Goal: Information Seeking & Learning: Learn about a topic

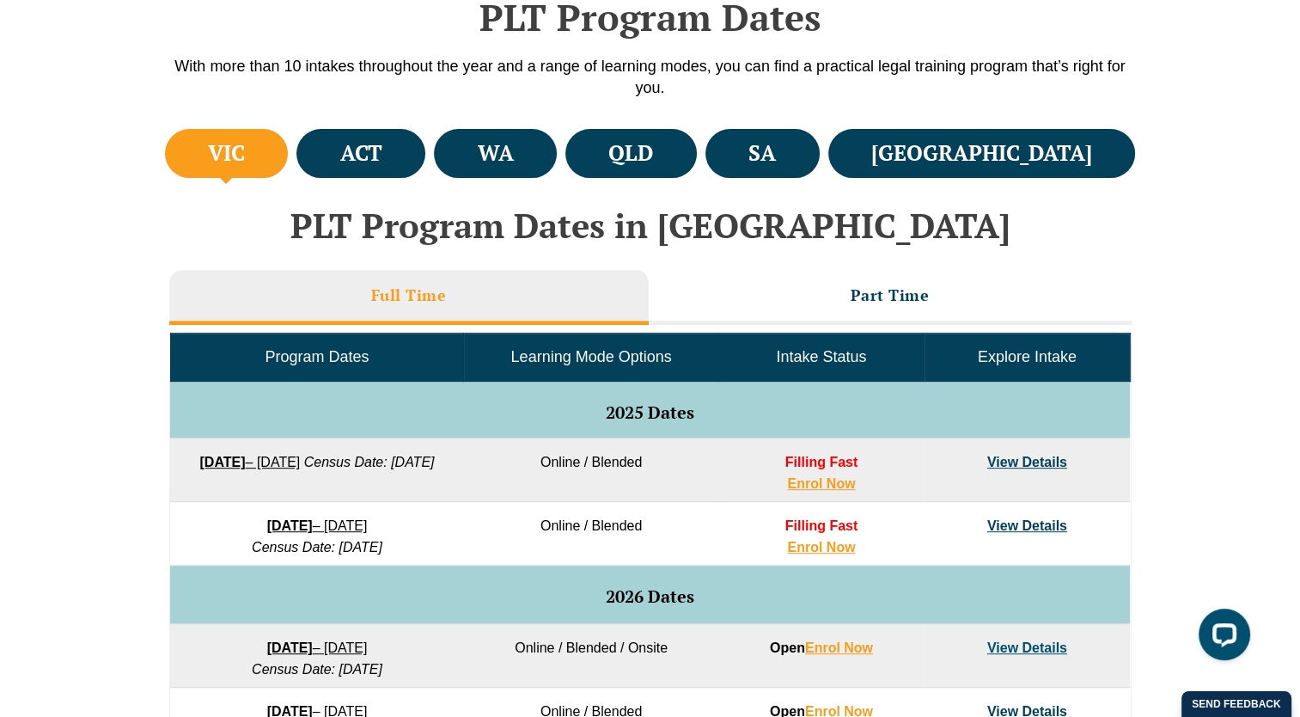
scroll to position [687, 0]
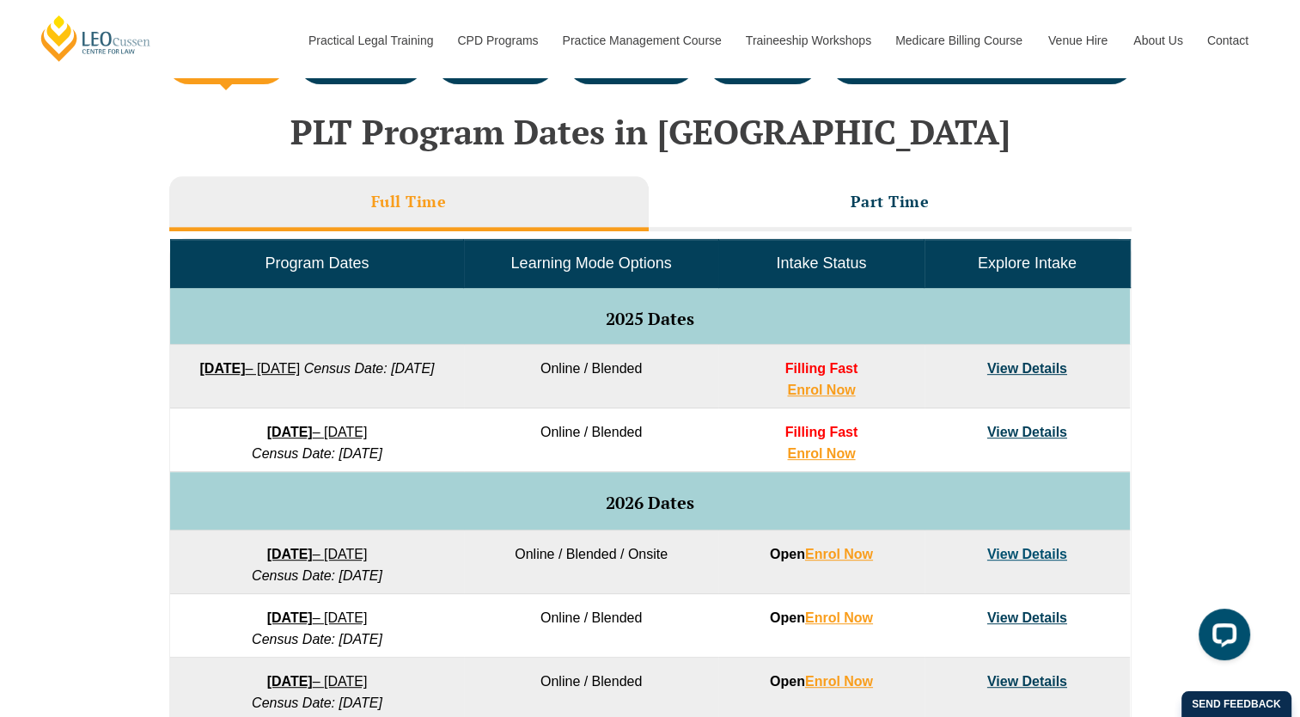
click at [1048, 428] on link "View Details" at bounding box center [1027, 431] width 80 height 15
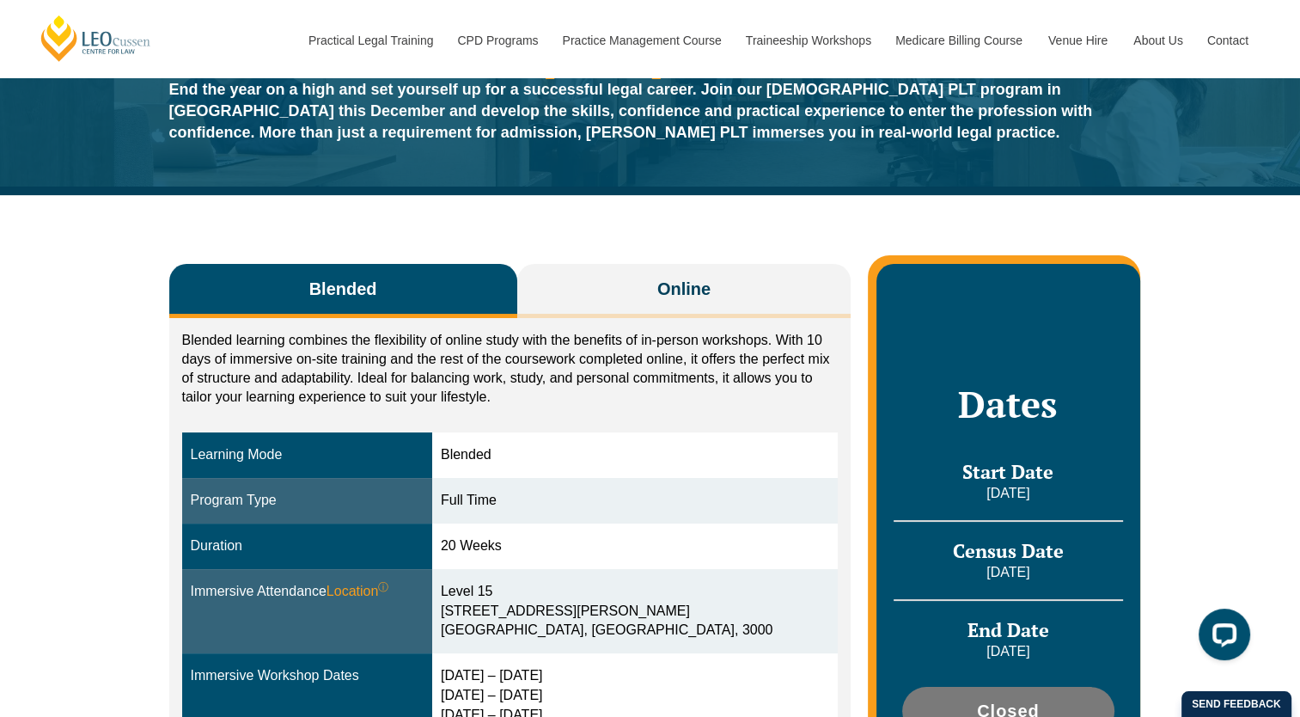
scroll to position [209, 0]
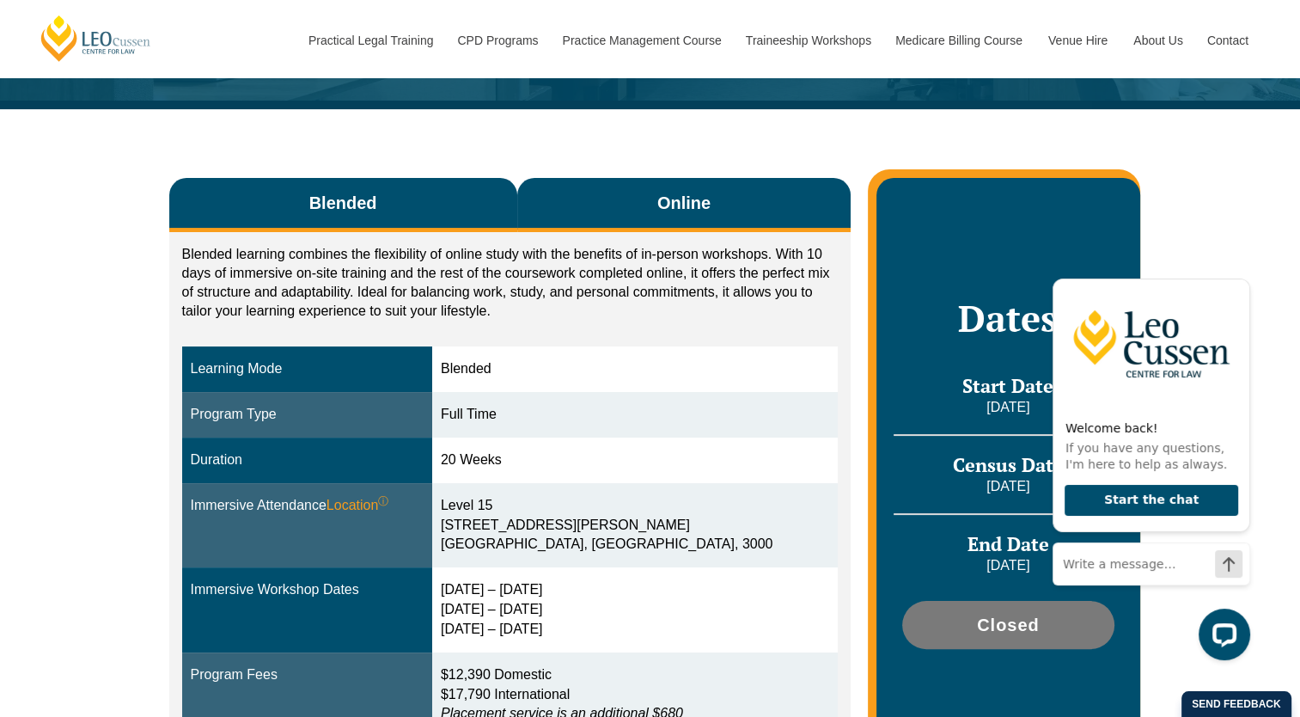
click at [683, 214] on span "Online" at bounding box center [683, 203] width 53 height 24
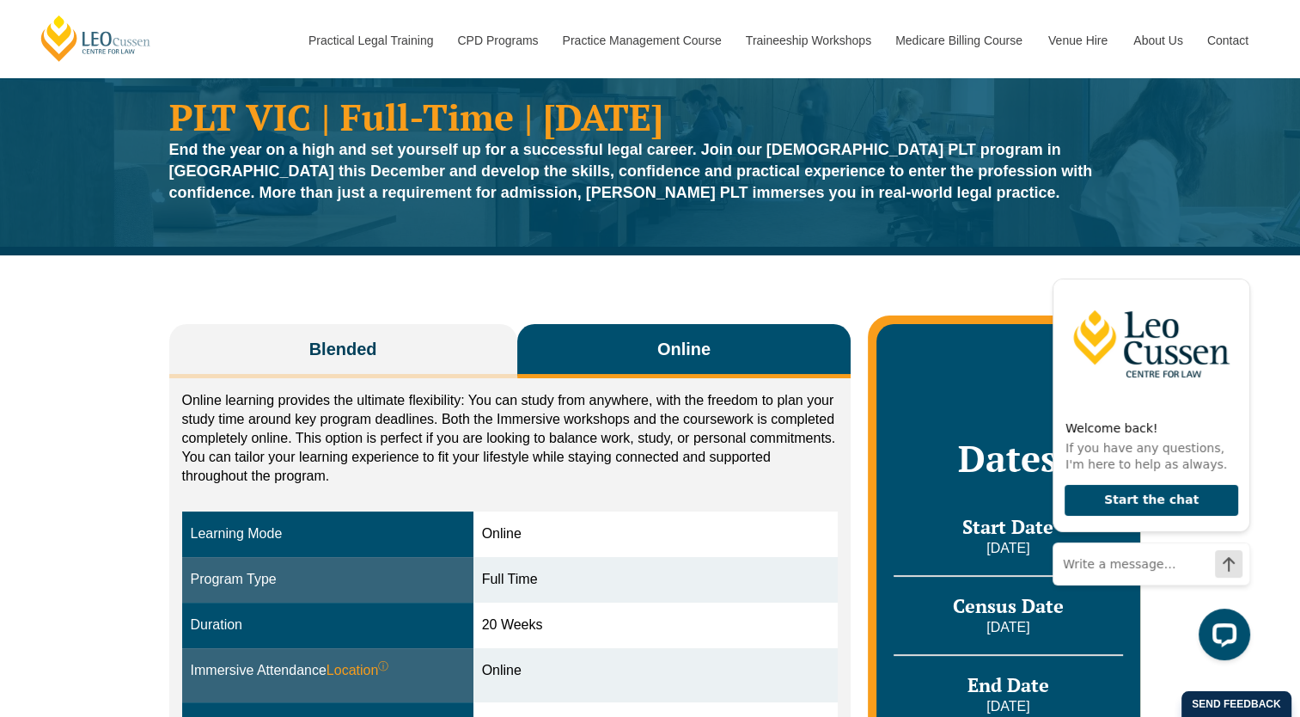
scroll to position [0, 0]
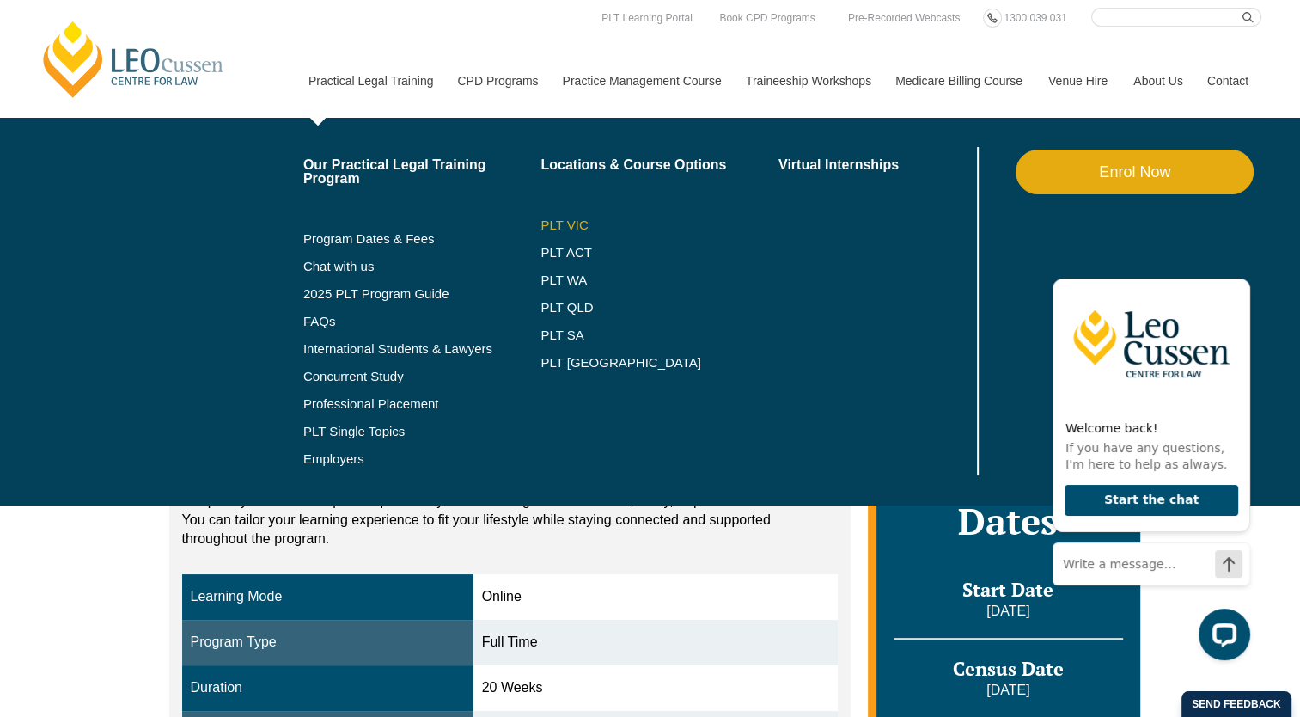
click at [558, 230] on link "PLT VIC" at bounding box center [659, 225] width 238 height 14
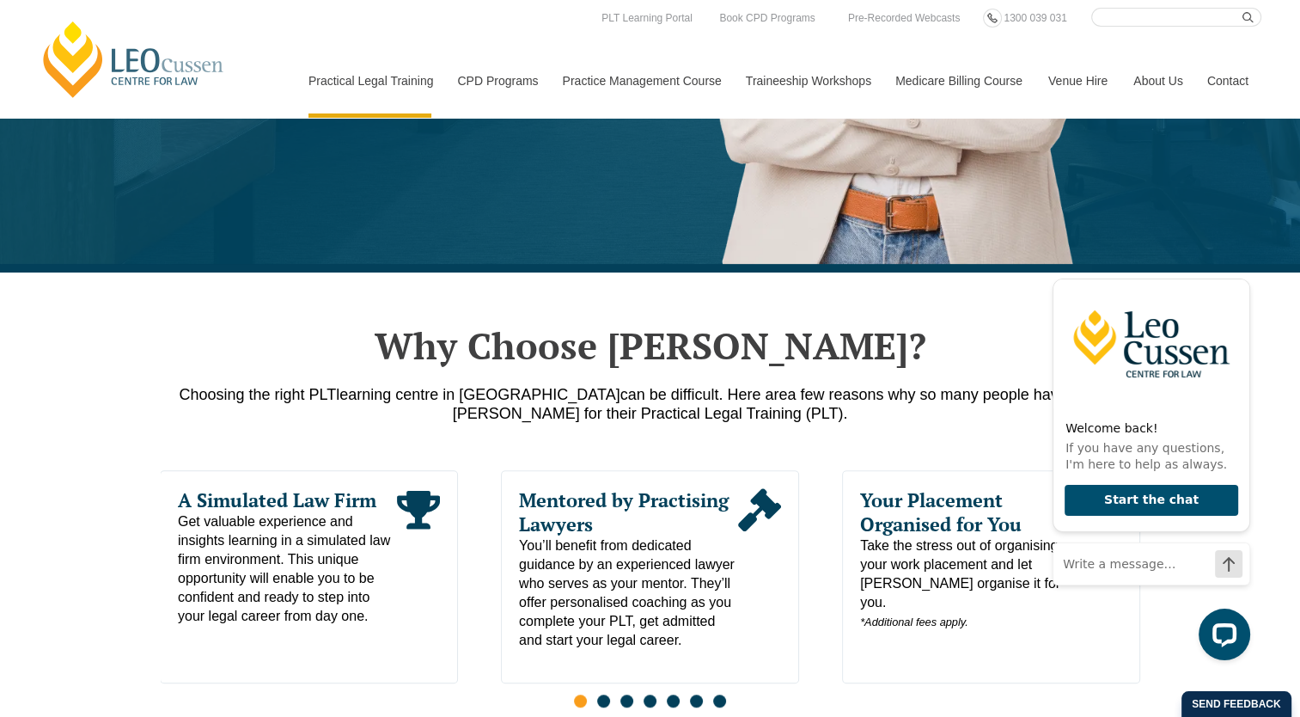
scroll to position [530, 0]
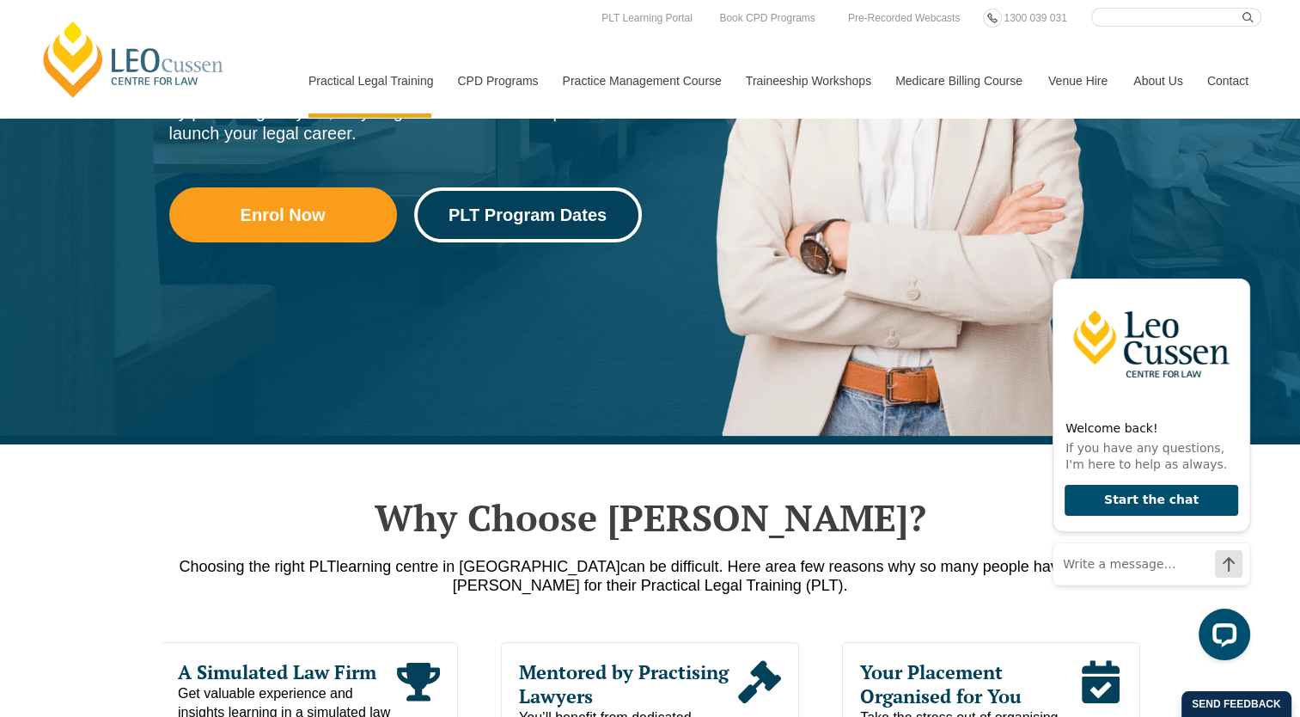
click at [581, 223] on span "PLT Program Dates" at bounding box center [527, 214] width 158 height 17
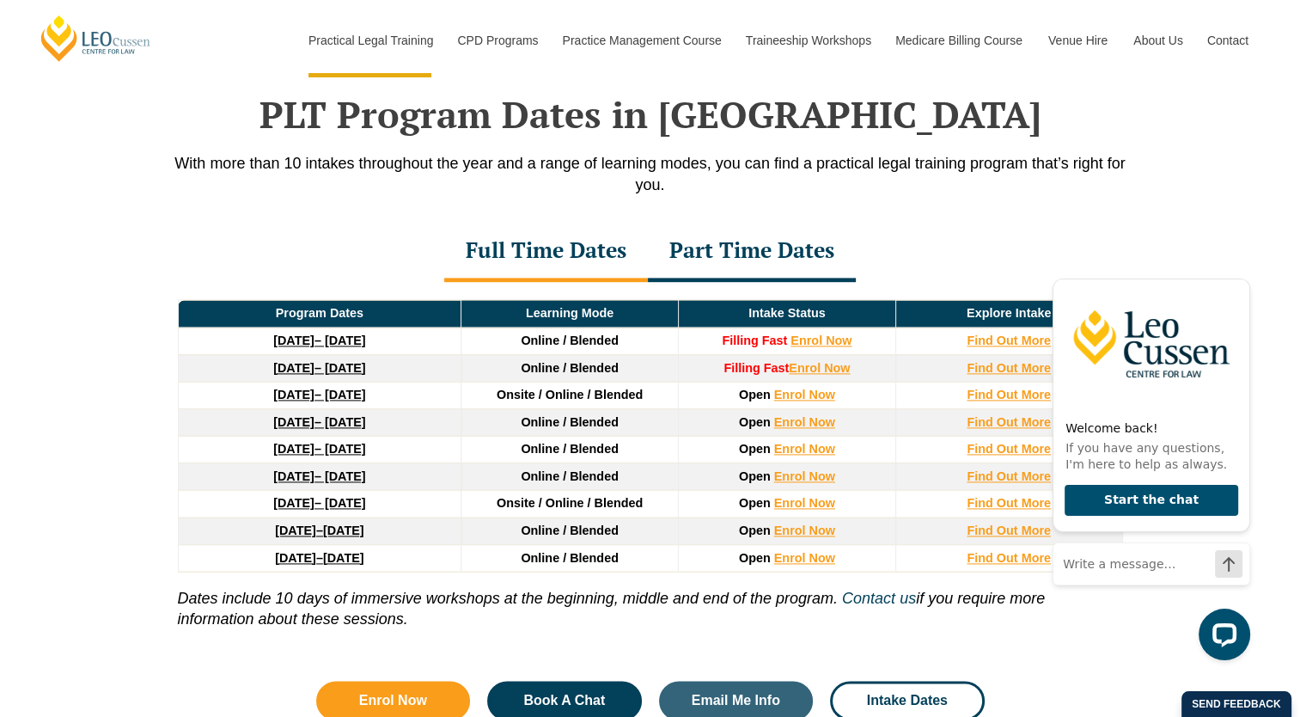
scroll to position [2239, 0]
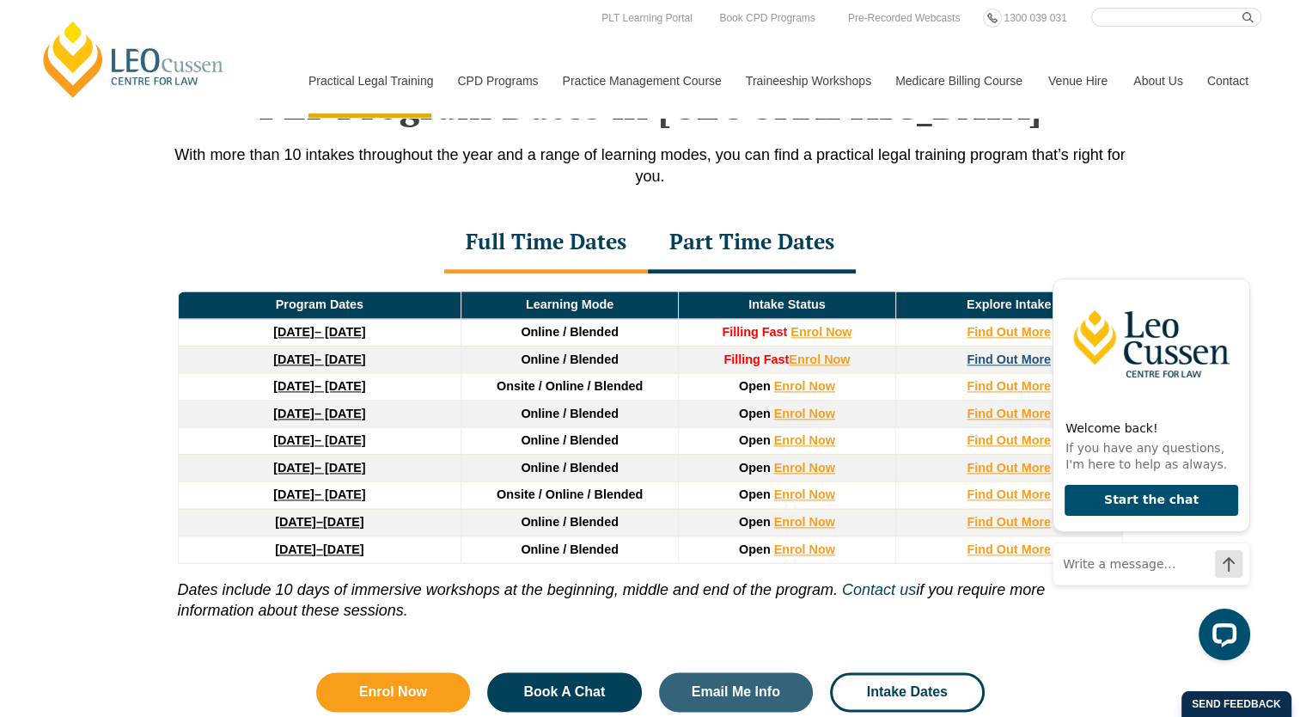
click at [967, 355] on strong "Find Out More" at bounding box center [1009, 359] width 84 height 14
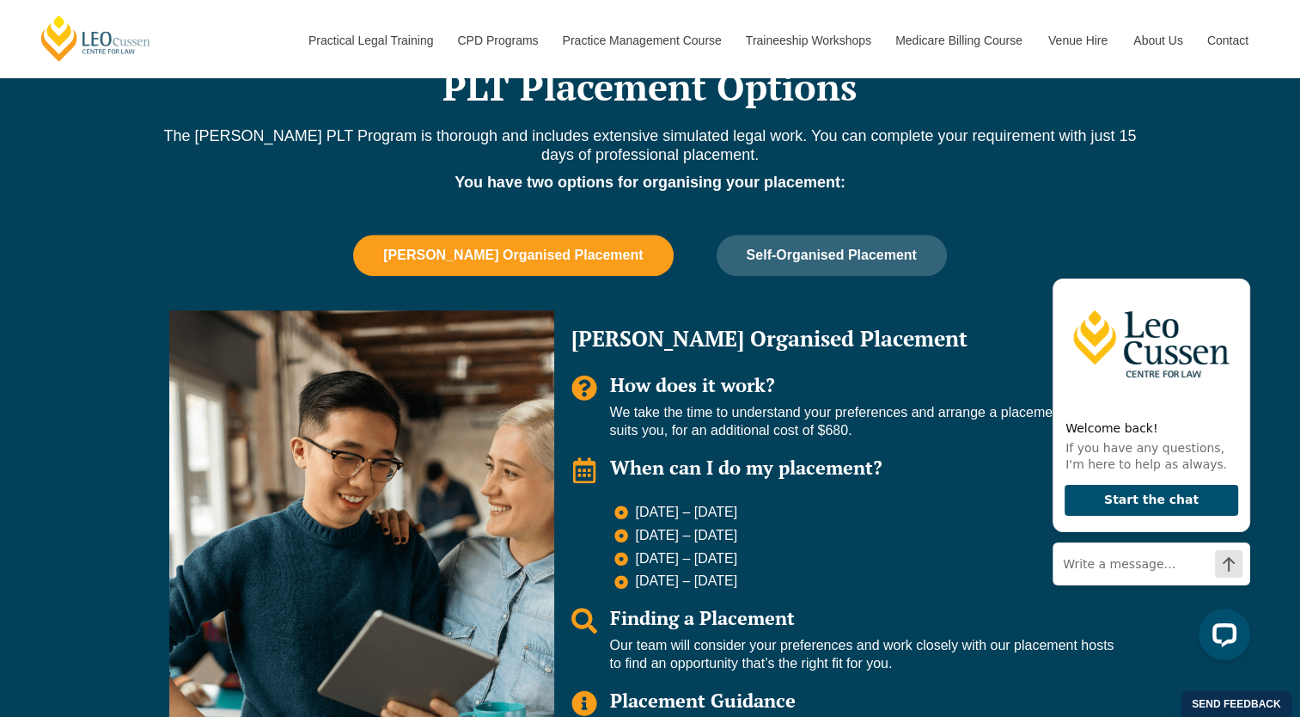
scroll to position [1031, 0]
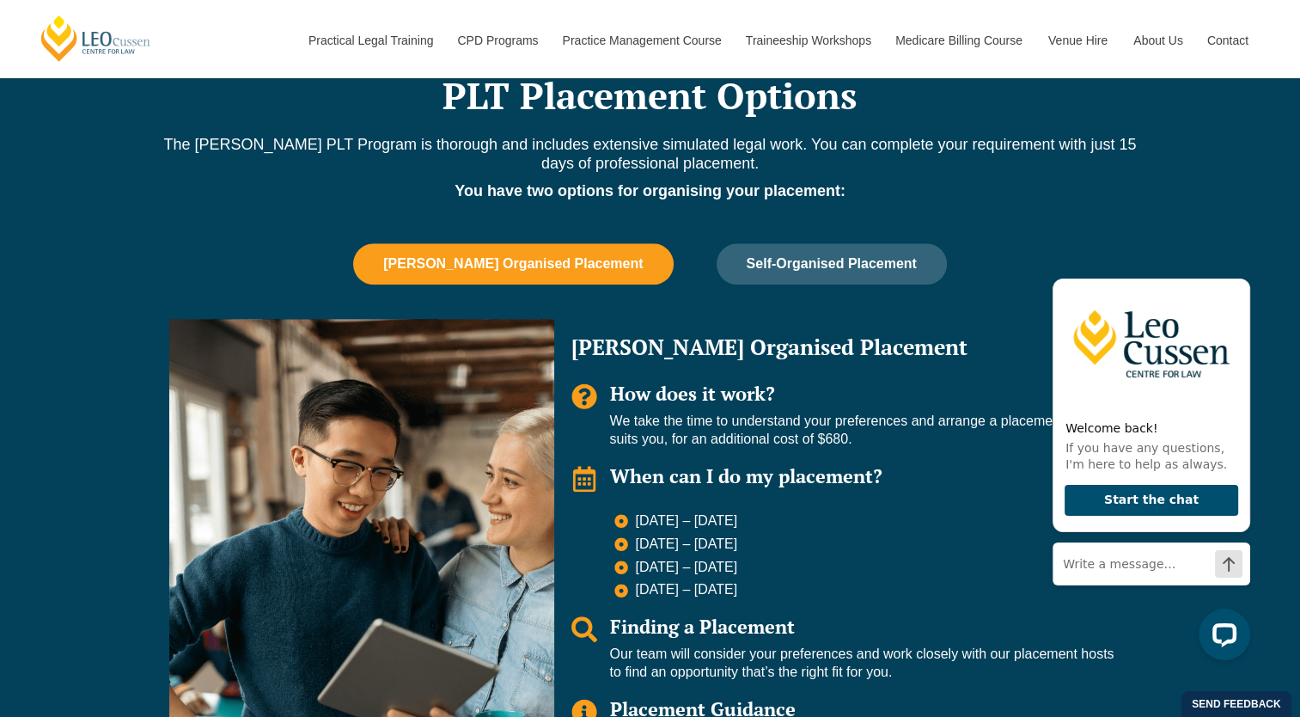
click at [619, 263] on span "[PERSON_NAME] Organised Placement" at bounding box center [512, 263] width 259 height 15
click at [493, 267] on span "[PERSON_NAME] Organised Placement" at bounding box center [512, 263] width 259 height 15
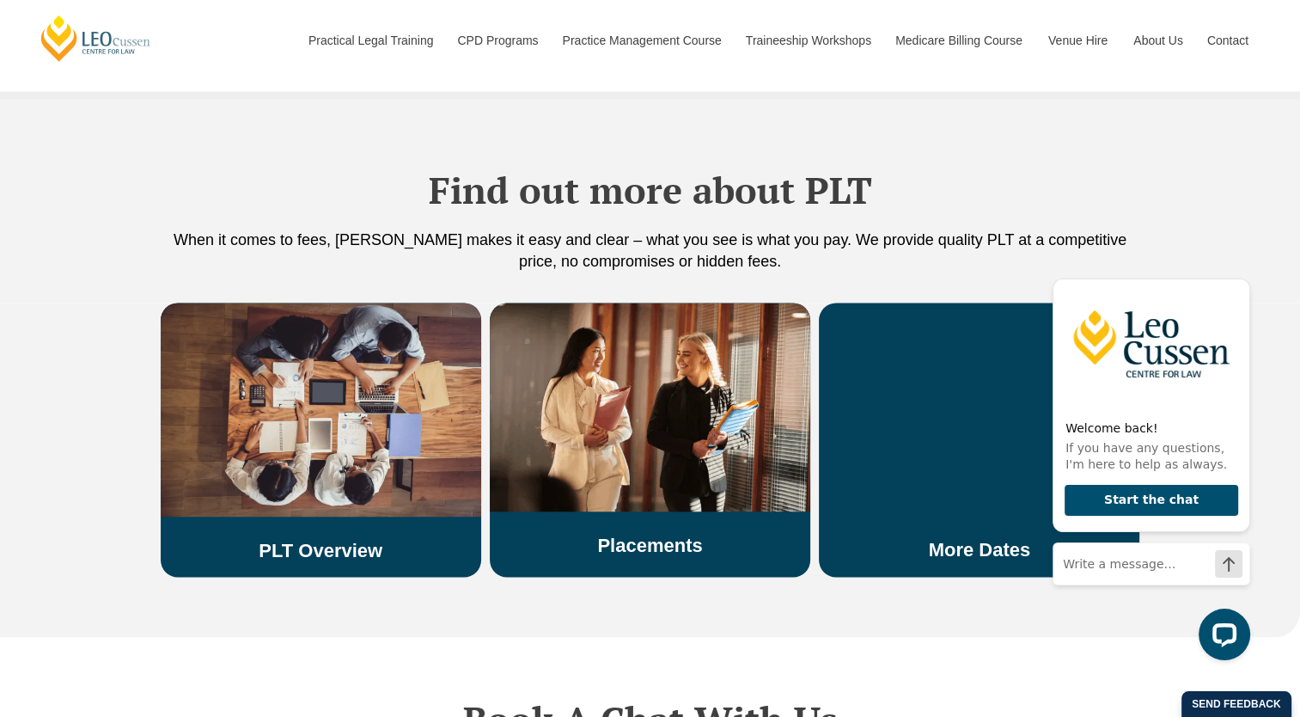
scroll to position [2921, 0]
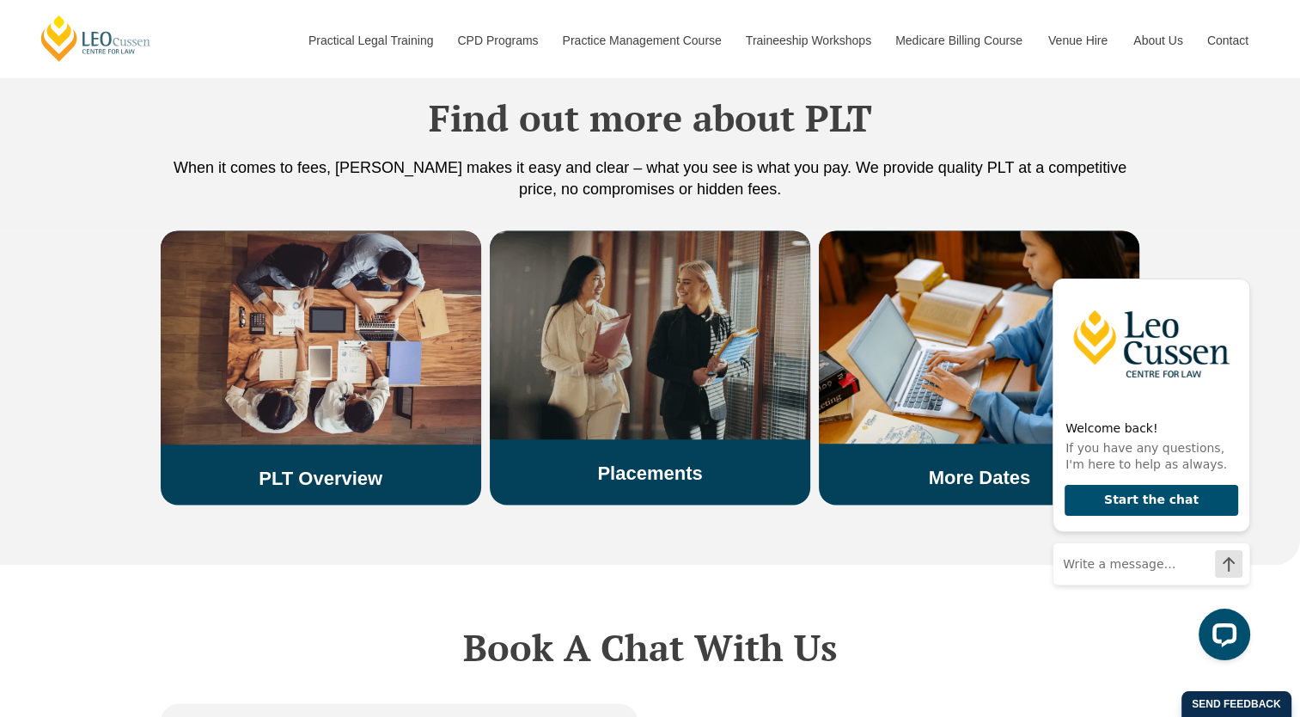
click at [653, 461] on link "Placements" at bounding box center [649, 471] width 105 height 21
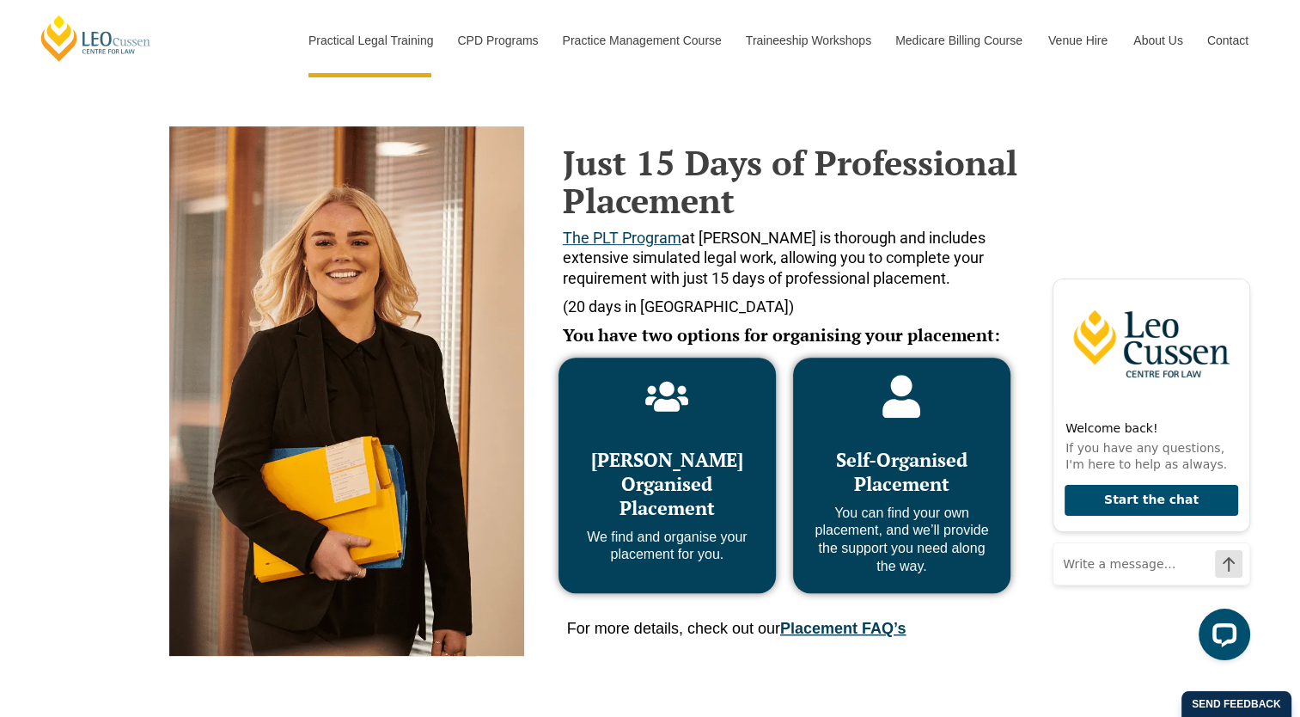
scroll to position [773, 0]
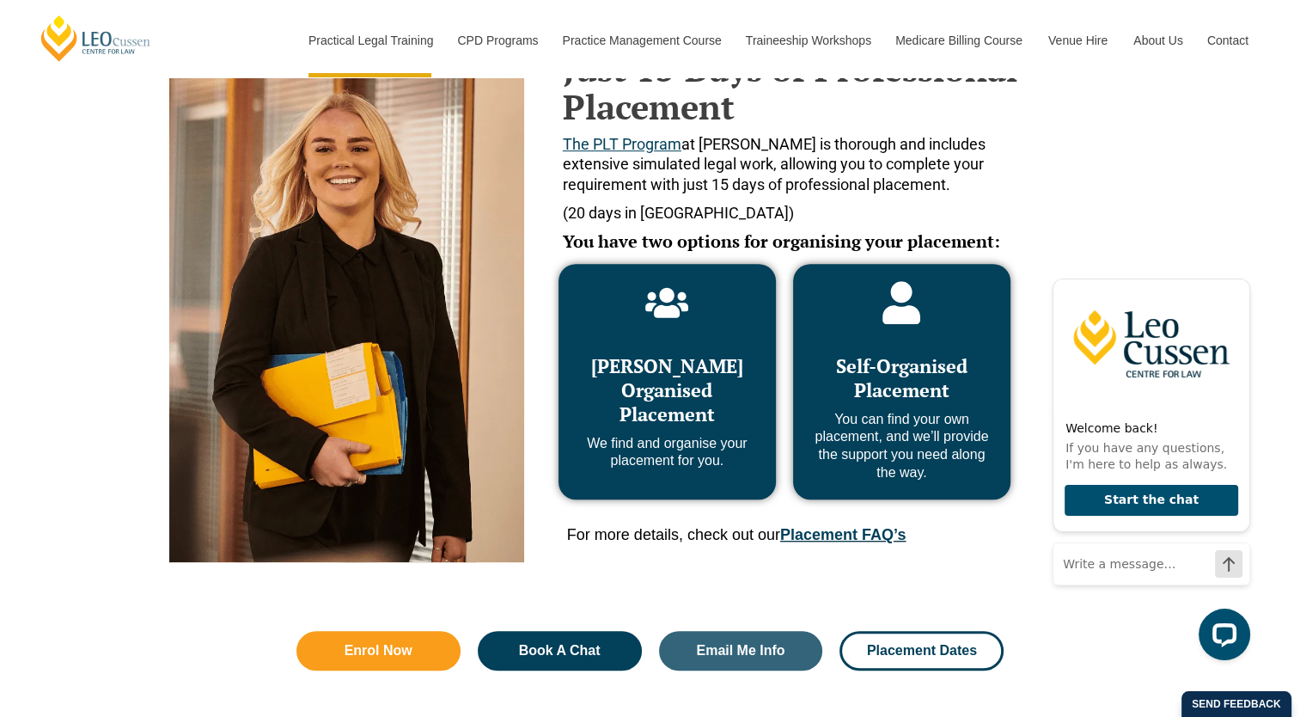
click at [830, 540] on link "Placement FAQ’s" at bounding box center [842, 534] width 125 height 17
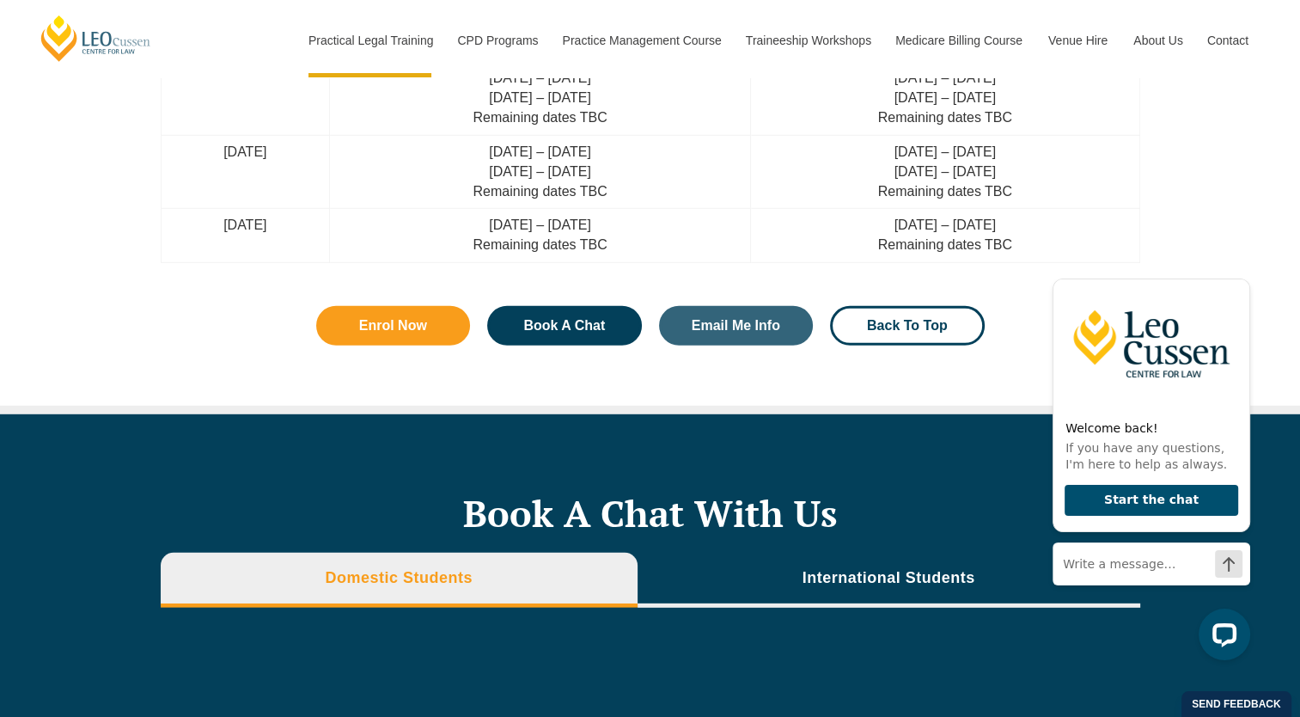
scroll to position [6061, 0]
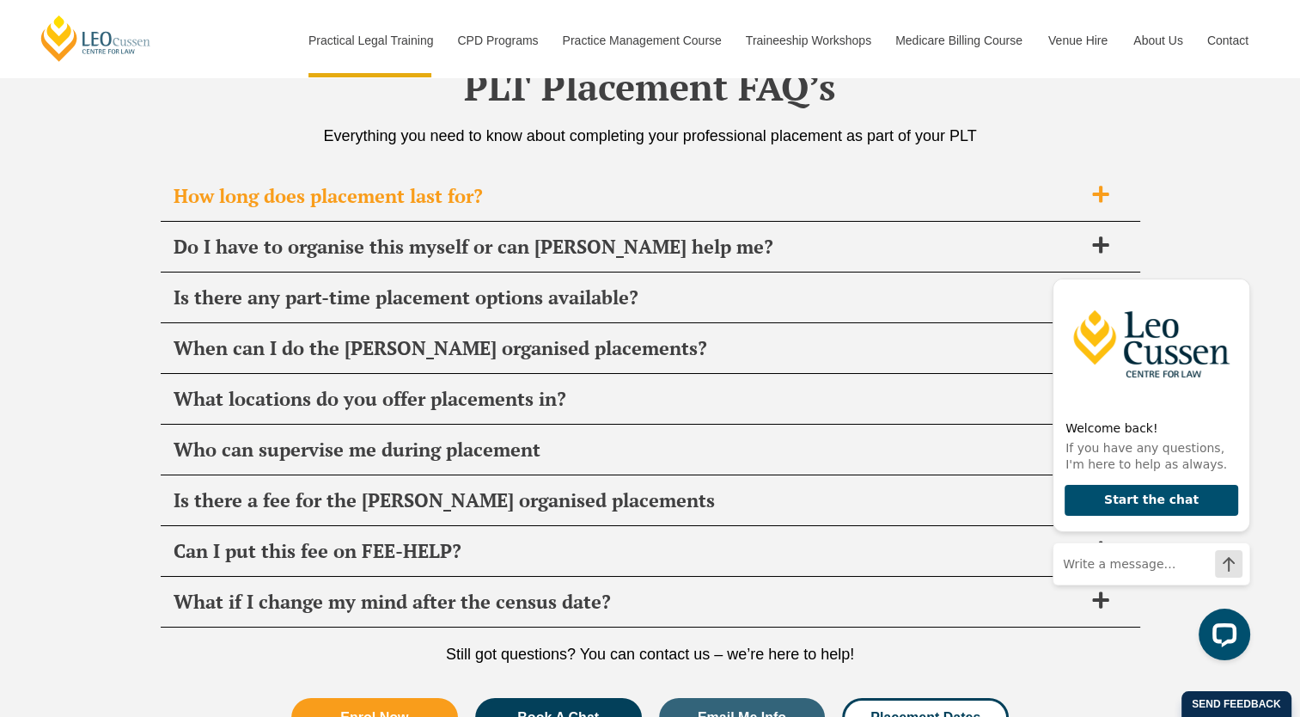
click at [1100, 186] on icon at bounding box center [1100, 194] width 16 height 16
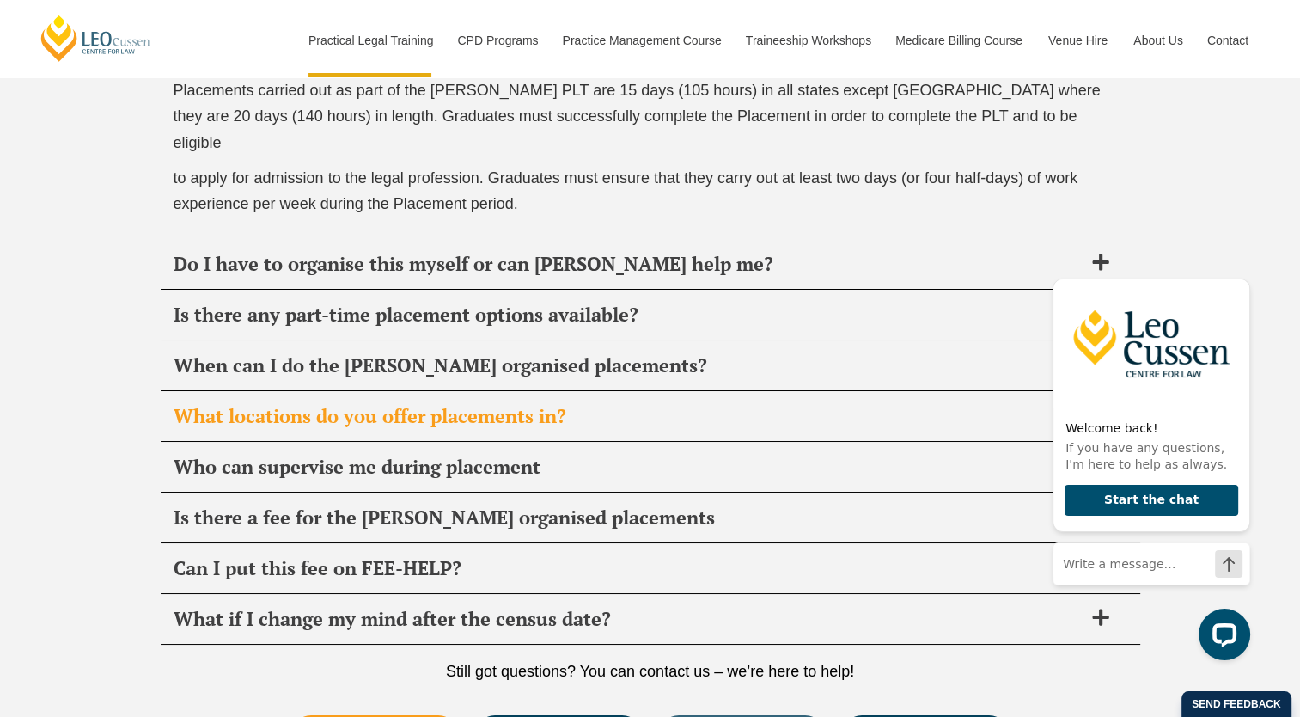
scroll to position [6233, 0]
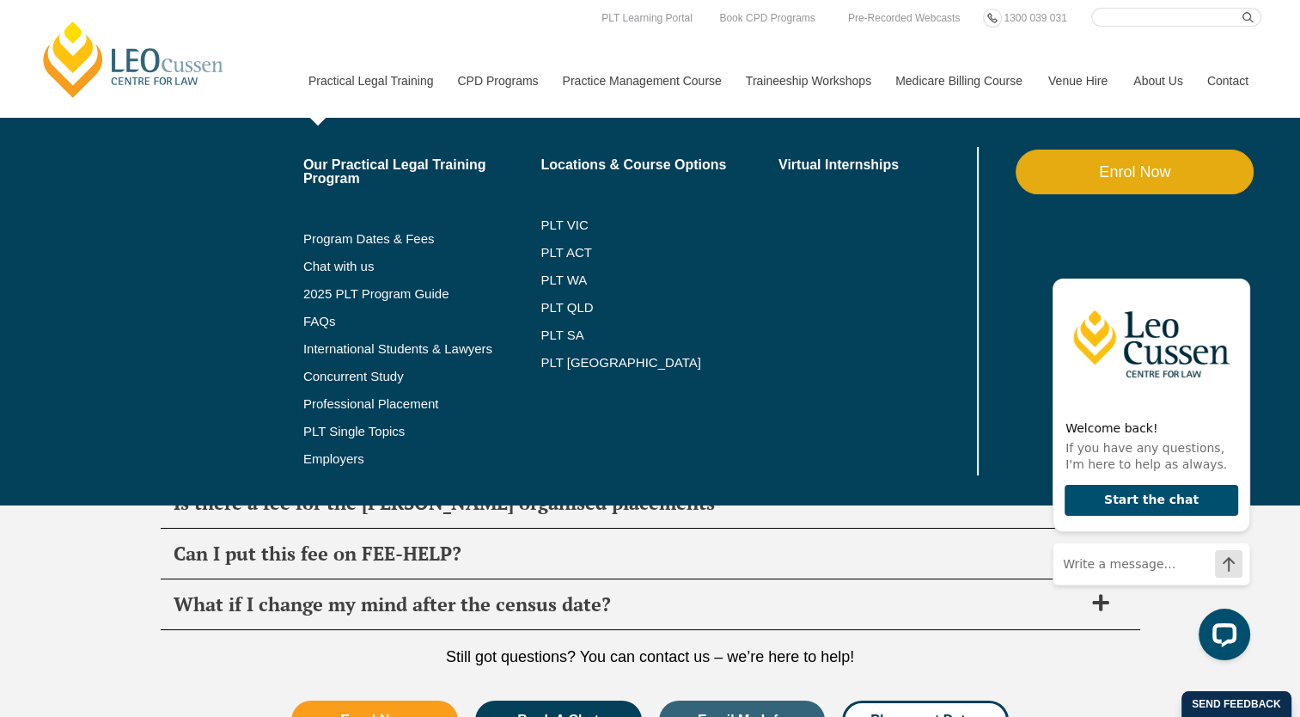
click at [419, 284] on li "2025 PLT Program Guide" at bounding box center [422, 293] width 238 height 27
click at [416, 296] on link "2025 PLT Program Guide" at bounding box center [400, 294] width 195 height 14
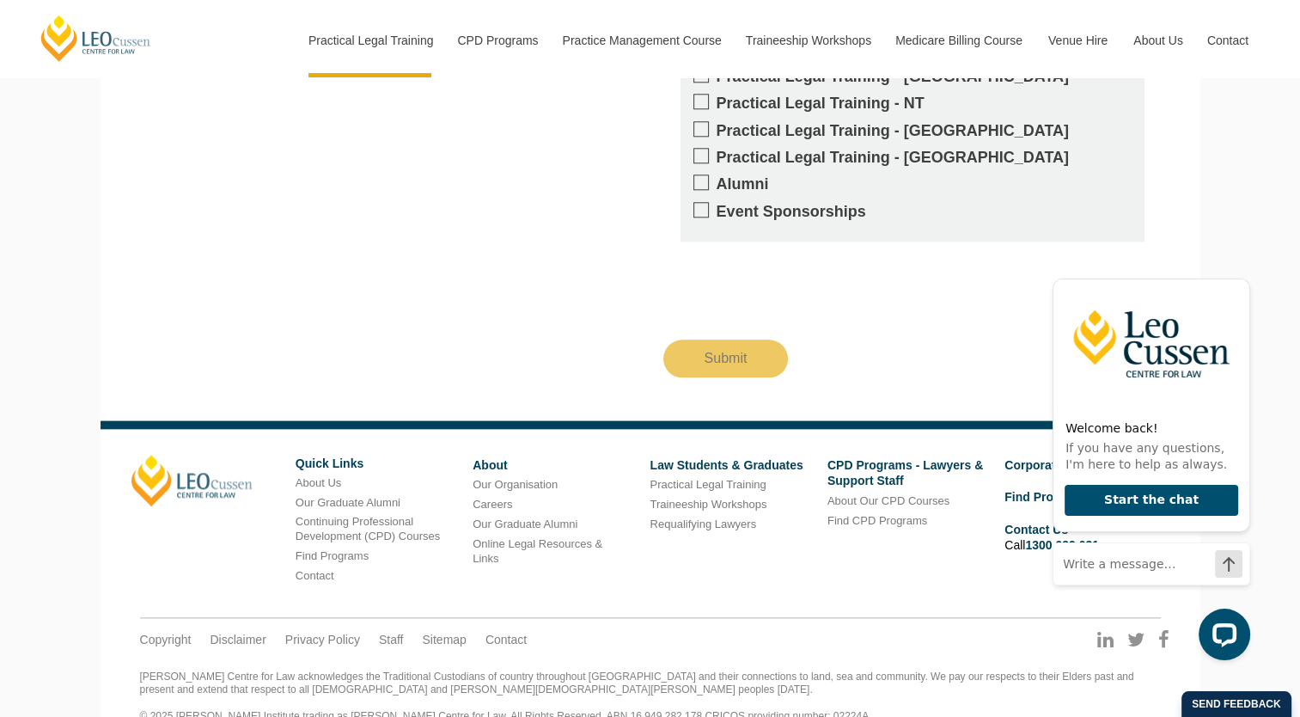
scroll to position [1811, 0]
